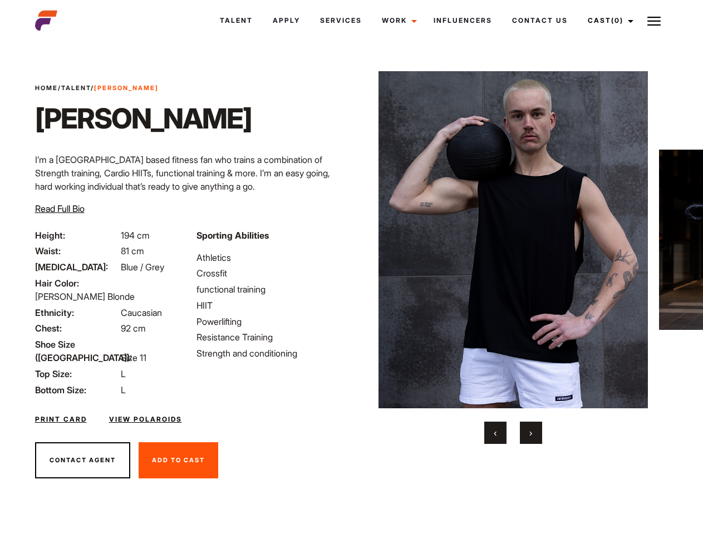
click at [607, 21] on link "Cast (0)" at bounding box center [609, 21] width 62 height 30
click at [654, 21] on img at bounding box center [653, 20] width 13 height 13
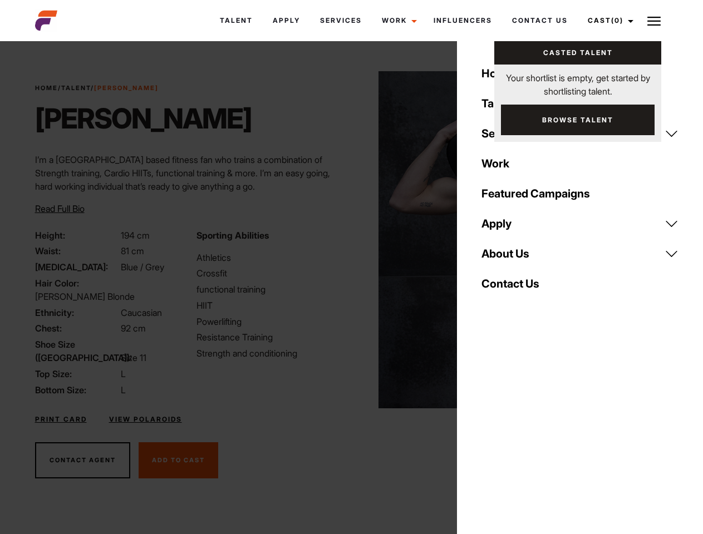
click at [513, 258] on img at bounding box center [513, 239] width 270 height 337
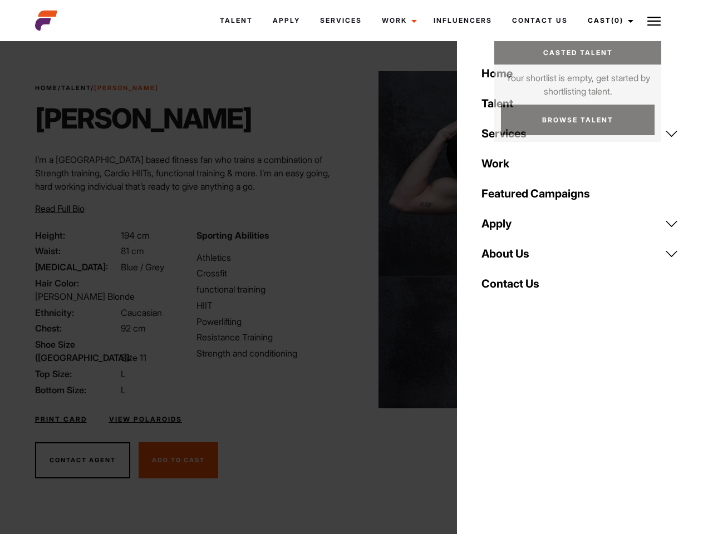
click at [351, 240] on div "Sporting Abilities Athletics Crossfit functional training HIIT Powerlifting Res…" at bounding box center [270, 313] width 161 height 168
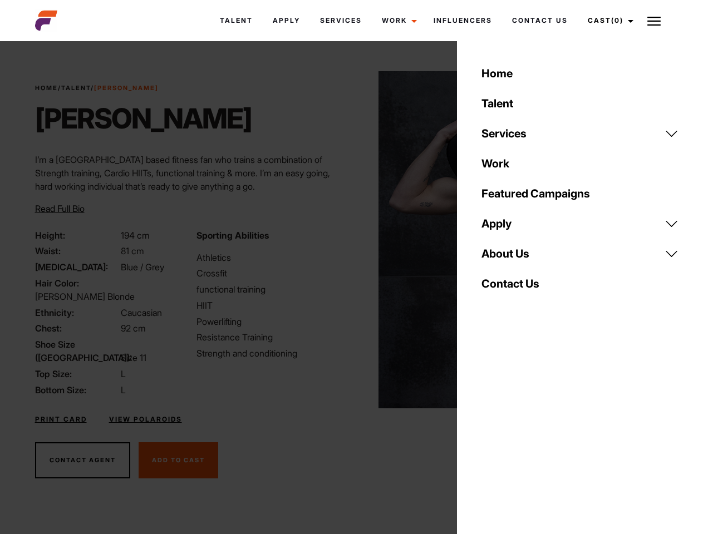
click at [495, 433] on body "Talent Apply Services Work Campaigns Influencers Contact Us Cast (0) Casted Tal…" at bounding box center [351, 300] width 703 height 511
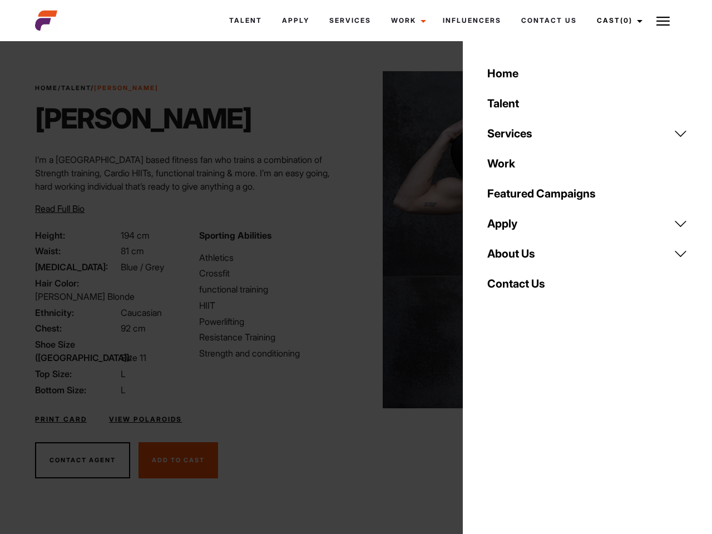
click at [531, 433] on div "Home Talent Services Talent Casting Photography Videography Creative Hair and M…" at bounding box center [587, 267] width 249 height 534
